Goal: Information Seeking & Learning: Learn about a topic

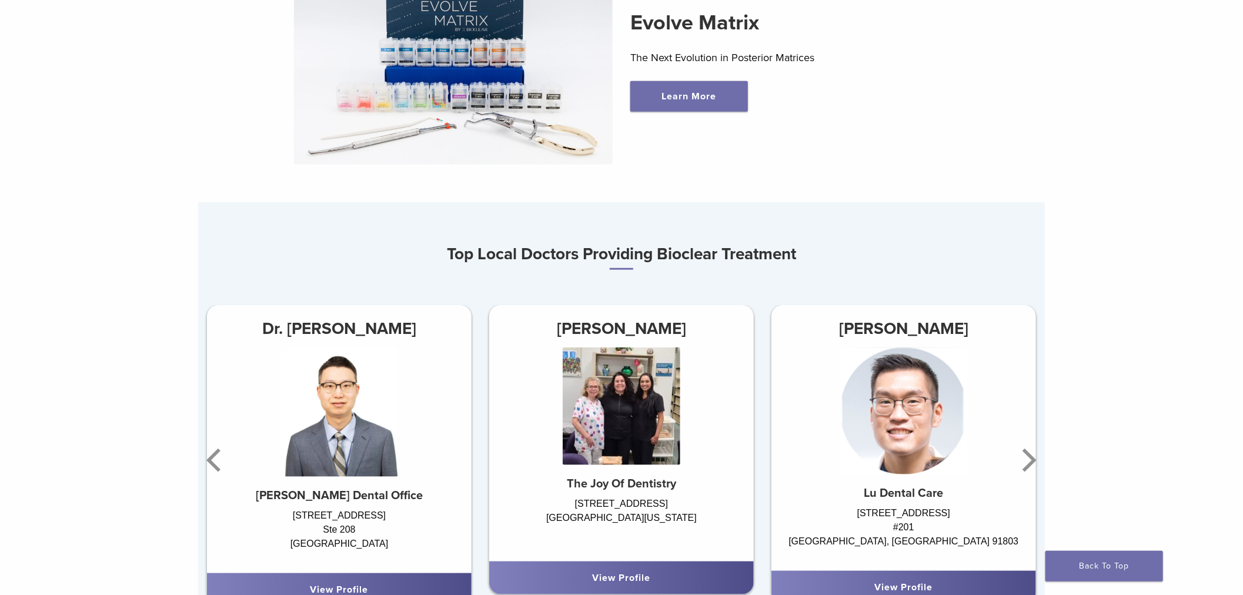
scroll to position [653, 0]
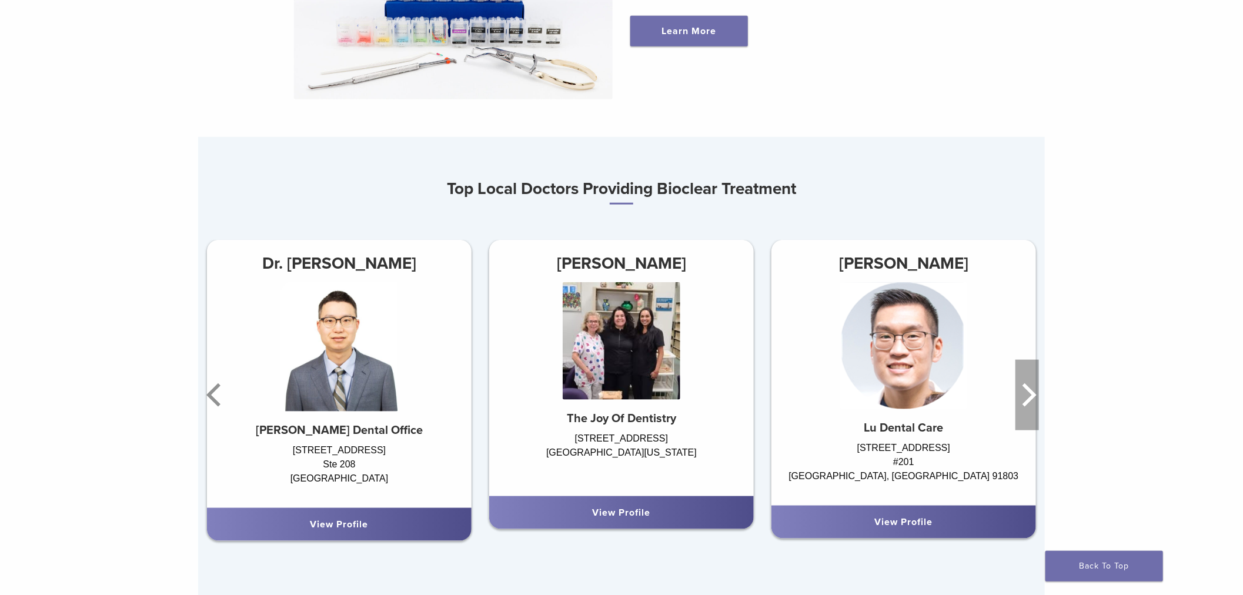
click at [1019, 397] on icon "Next" at bounding box center [1027, 395] width 24 height 71
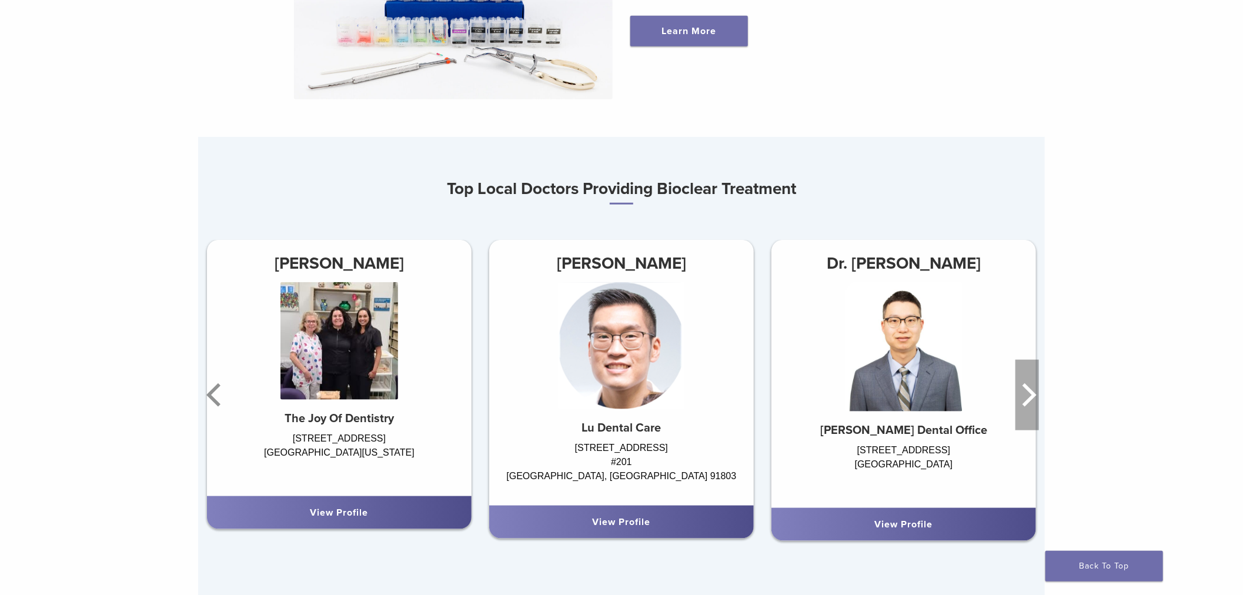
click at [1019, 397] on icon "Next" at bounding box center [1027, 395] width 24 height 71
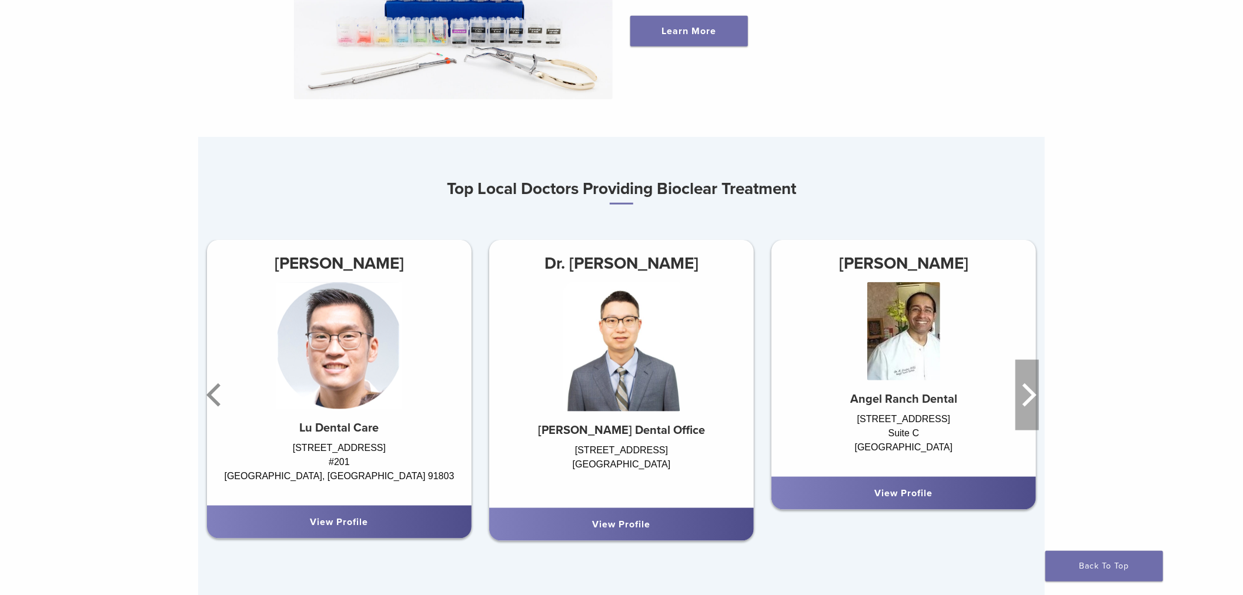
click at [1019, 397] on icon "Next" at bounding box center [1027, 395] width 24 height 71
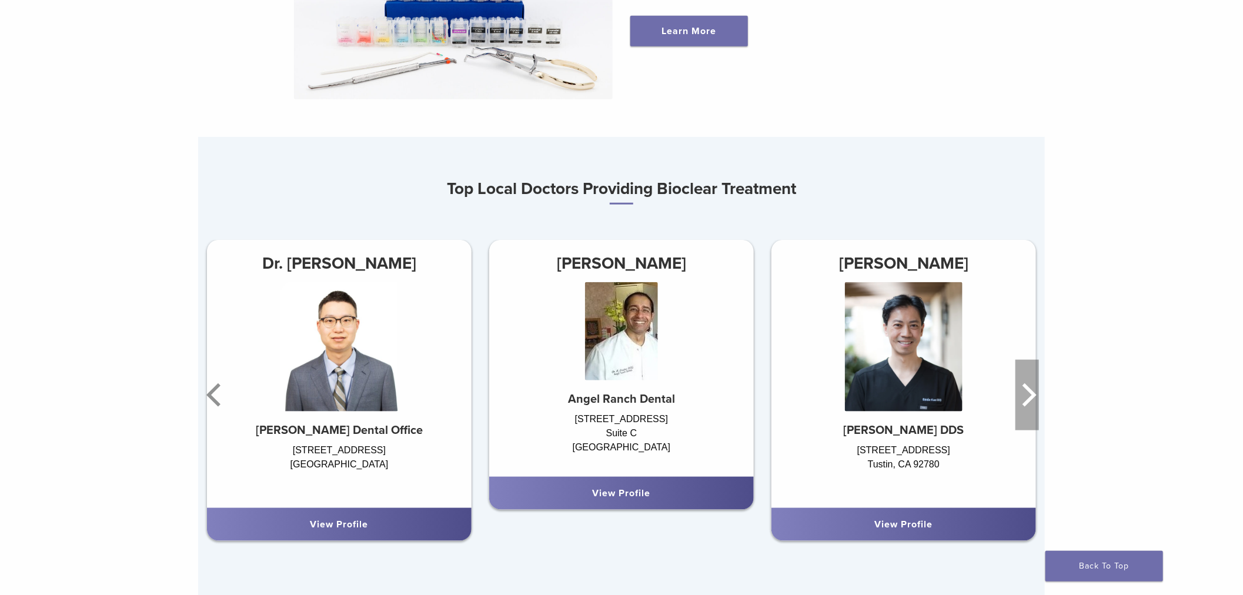
click at [1019, 397] on icon "Next" at bounding box center [1027, 395] width 24 height 71
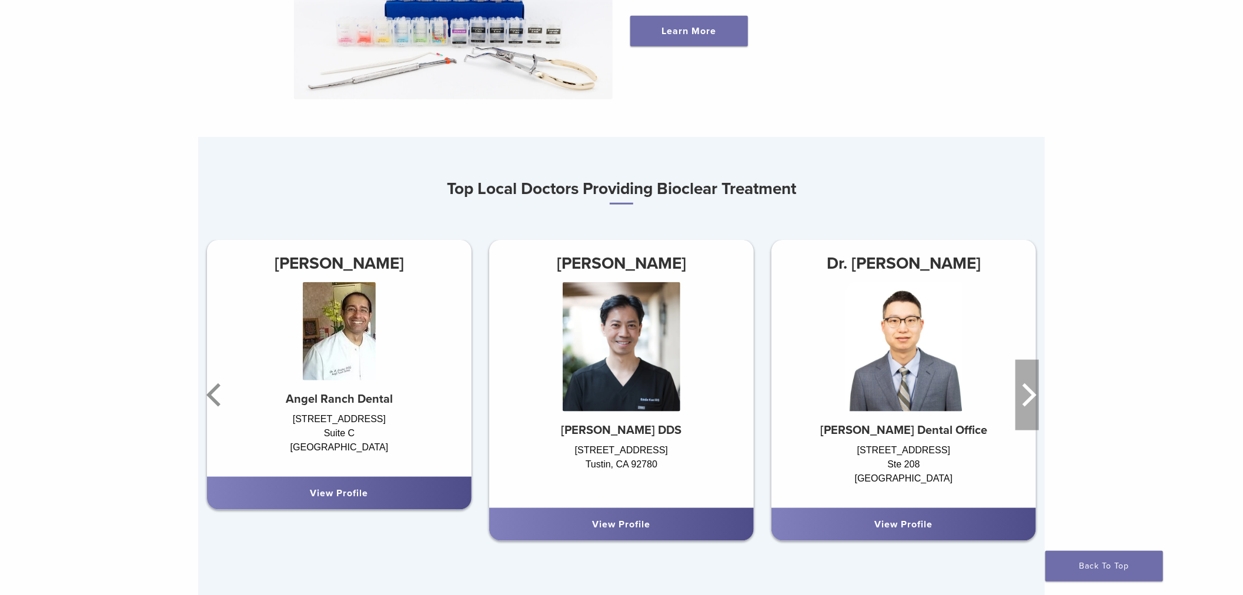
click at [1019, 397] on icon "Next" at bounding box center [1027, 395] width 24 height 71
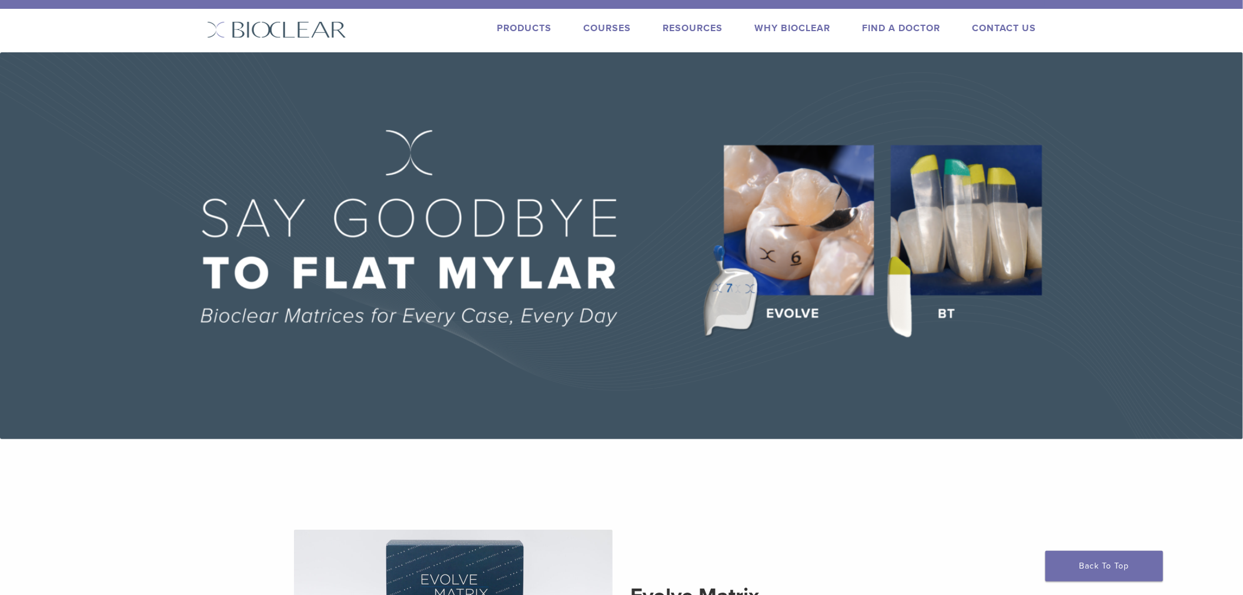
scroll to position [0, 0]
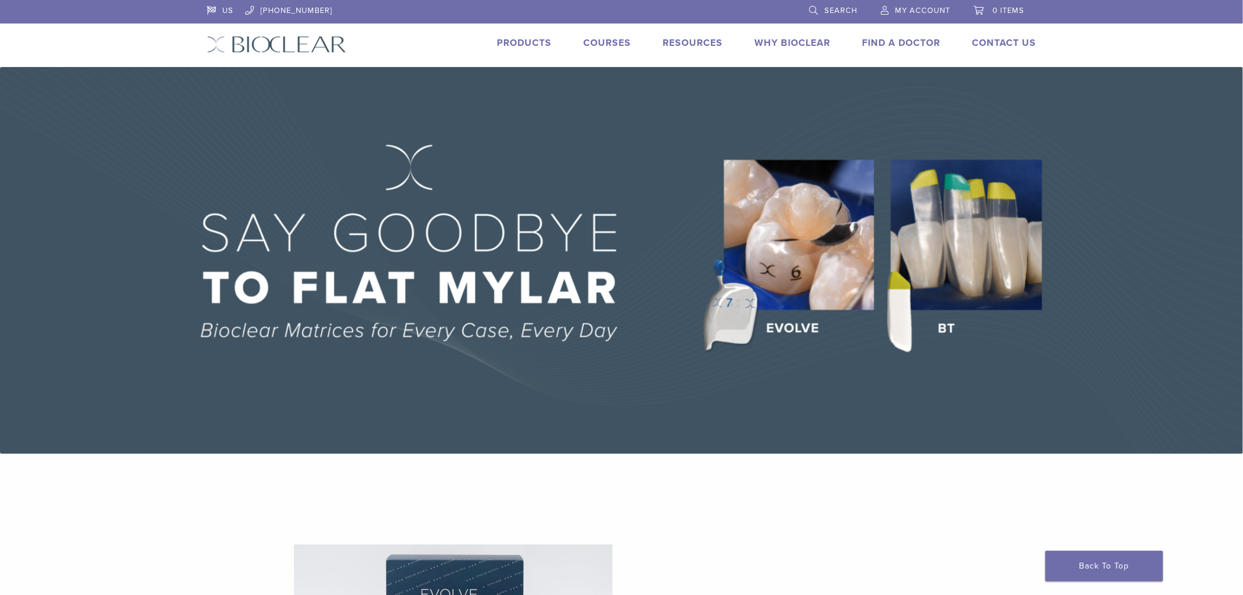
click at [801, 49] on li "Why Bioclear" at bounding box center [792, 43] width 76 height 14
click at [804, 40] on link "Why Bioclear" at bounding box center [792, 43] width 76 height 12
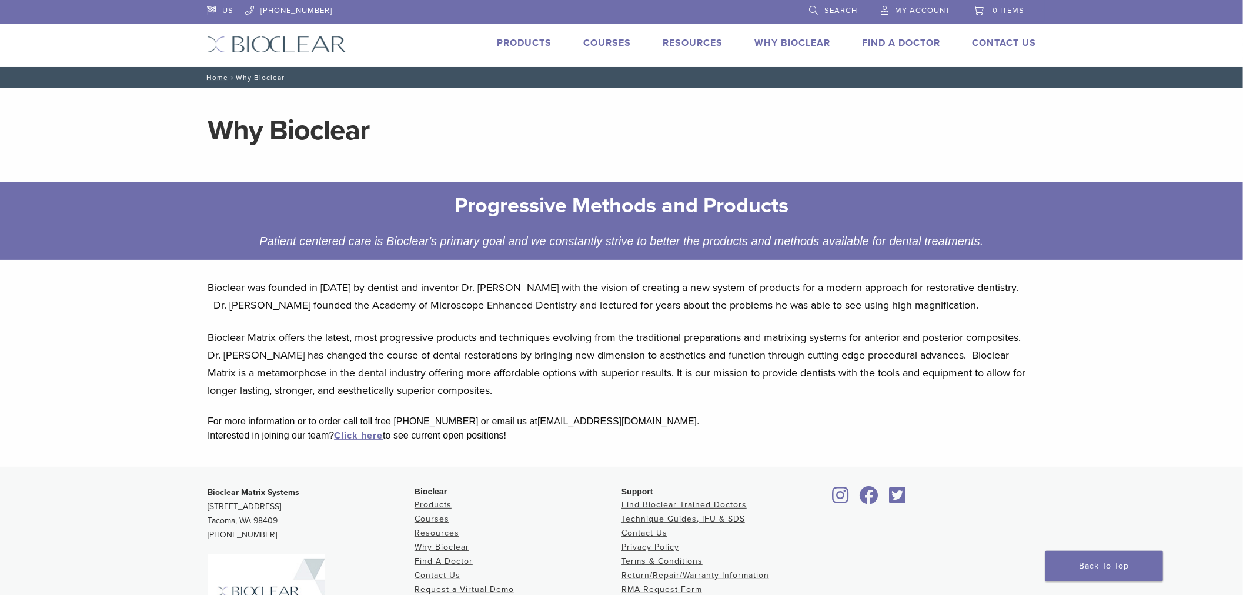
click at [513, 56] on div "US [PHONE_NUMBER] Search My Account 0 items Cart No products in the cart. Back …" at bounding box center [621, 33] width 847 height 67
click at [518, 42] on link "Products" at bounding box center [524, 43] width 55 height 12
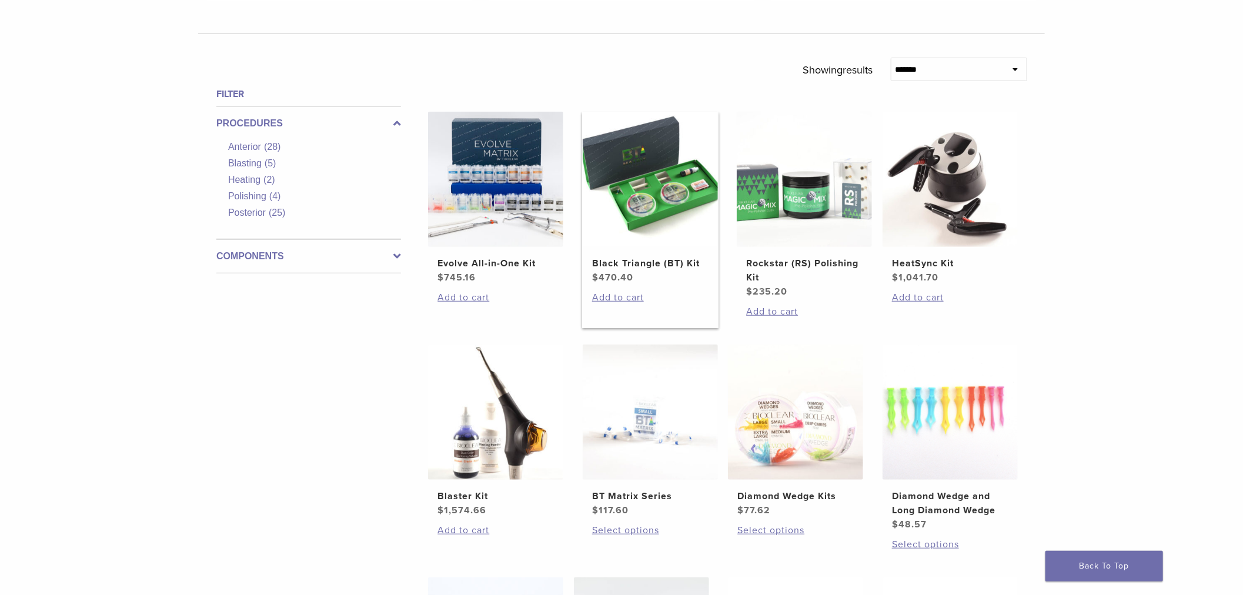
scroll to position [392, 0]
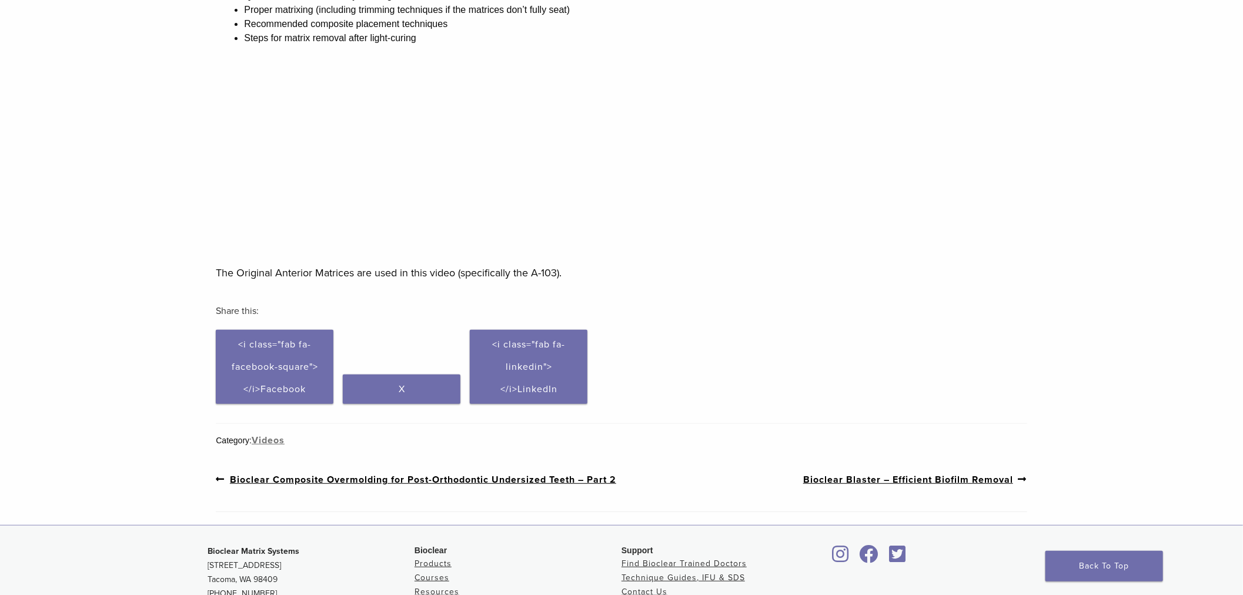
scroll to position [131, 0]
